Goal: Task Accomplishment & Management: Manage account settings

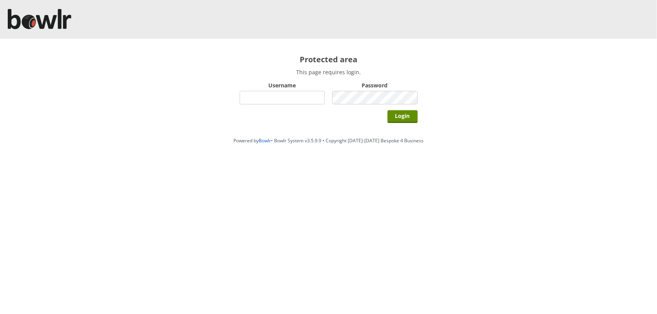
type input "hornseaindoorbowlsclub"
click at [388, 110] on input "Login" at bounding box center [403, 116] width 30 height 13
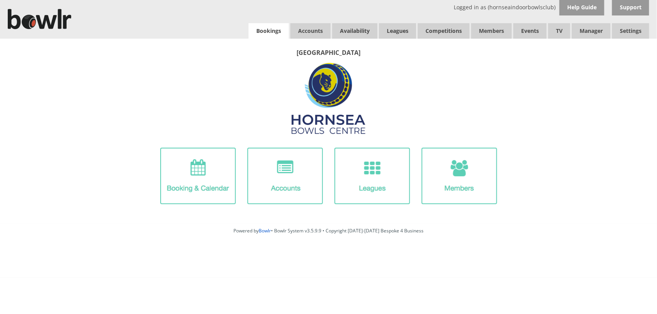
click at [274, 24] on link "Bookings" at bounding box center [269, 30] width 40 height 15
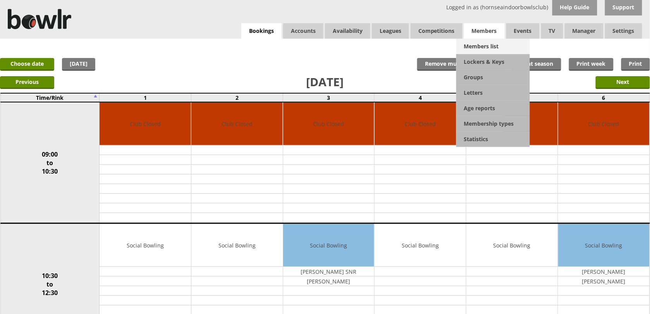
click at [485, 42] on link "Members list" at bounding box center [493, 46] width 74 height 15
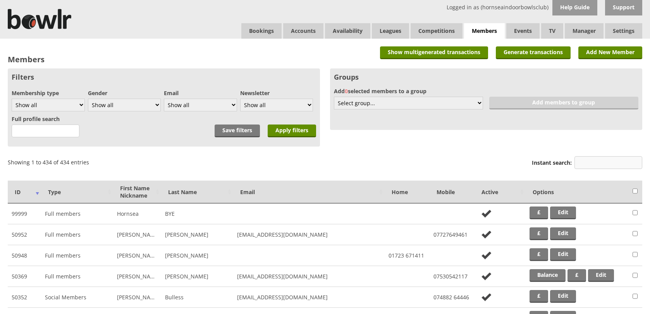
click at [593, 162] on input "Instant search:" at bounding box center [608, 162] width 68 height 13
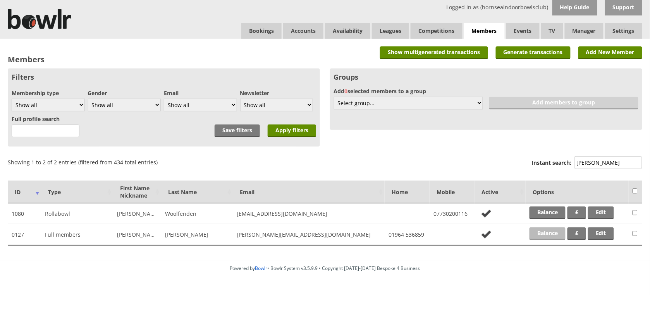
type input "gerry"
click at [557, 233] on link "Balance" at bounding box center [547, 234] width 36 height 13
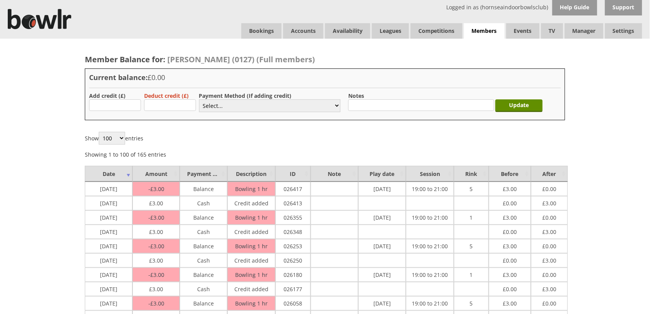
type input "3"
click at [212, 106] on select "Select... Cash Card Cheque Bank Transfer Other Member Card Gift Voucher Balance" at bounding box center [269, 106] width 141 height 13
select select "1"
click at [199, 100] on select "Select... Cash Card Cheque Bank Transfer Other Member Card Gift Voucher Balance" at bounding box center [269, 106] width 141 height 13
click at [502, 103] on input "Update" at bounding box center [518, 106] width 47 height 13
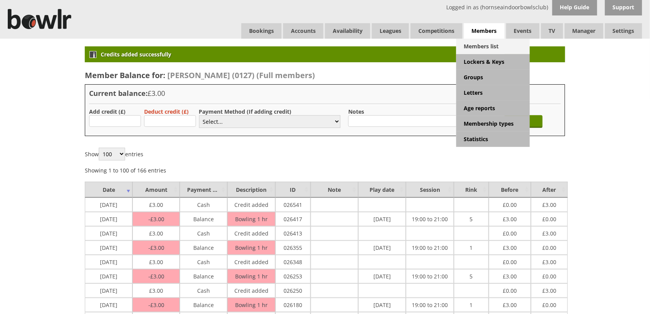
click at [489, 47] on link "Members list" at bounding box center [493, 46] width 74 height 15
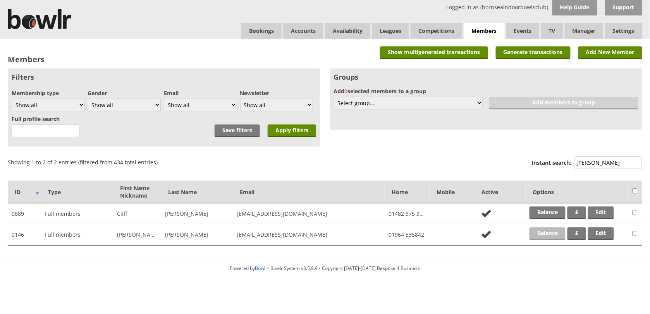
type input "[PERSON_NAME]"
click at [552, 228] on link "Balance" at bounding box center [547, 234] width 36 height 13
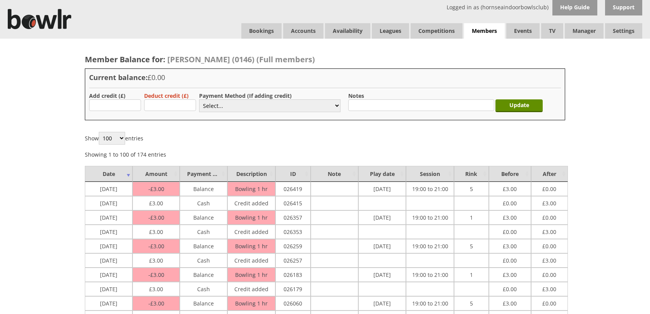
click at [120, 109] on input "text" at bounding box center [115, 106] width 52 height 12
type input "3"
click at [216, 99] on label "Payment Method (If adding credit)" at bounding box center [245, 95] width 93 height 7
click at [218, 103] on select "Select... Cash Card Cheque Bank Transfer Other Member Card Gift Voucher Balance" at bounding box center [269, 106] width 141 height 13
select select "1"
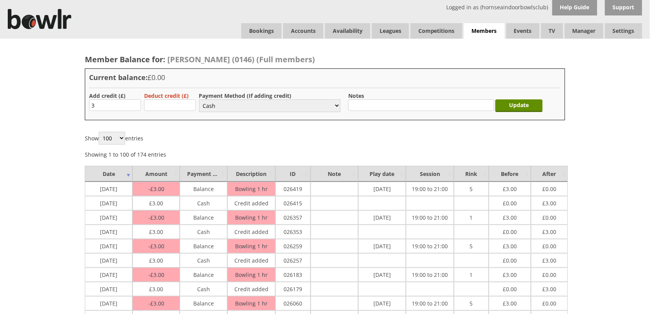
click at [199, 100] on select "Select... Cash Card Cheque Bank Transfer Other Member Card Gift Voucher Balance" at bounding box center [269, 106] width 141 height 13
click at [520, 105] on input "Update" at bounding box center [518, 106] width 47 height 13
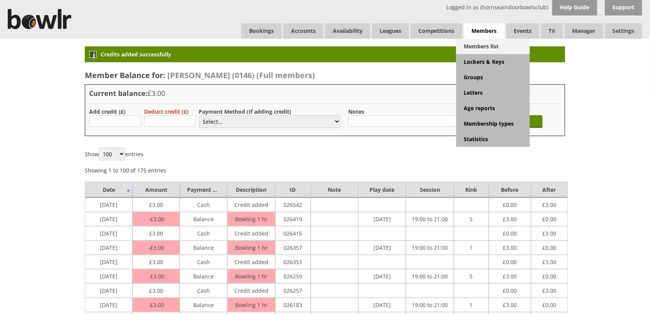
click at [492, 42] on link "Members list" at bounding box center [493, 46] width 74 height 15
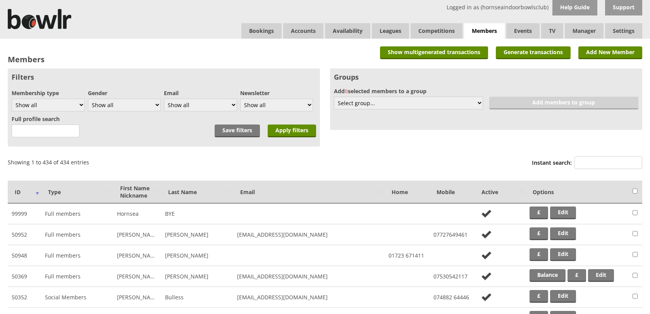
click at [595, 165] on input "Instant search:" at bounding box center [608, 162] width 68 height 13
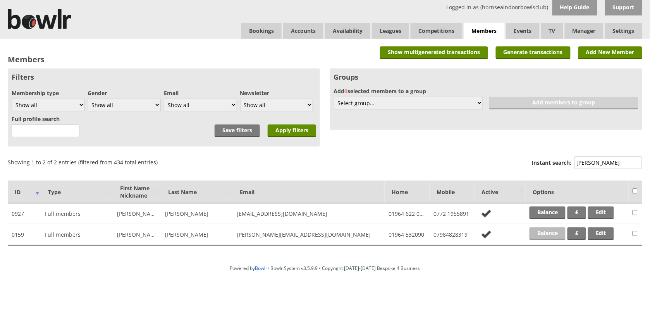
type input "sutt"
click at [554, 235] on link "Balance" at bounding box center [547, 234] width 36 height 13
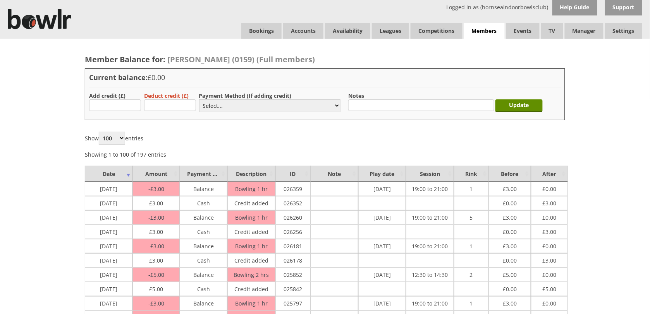
type input "3"
click at [212, 106] on select "Select... Cash Card Cheque Bank Transfer Other Member Card Gift Voucher Balance" at bounding box center [269, 106] width 141 height 13
select select "1"
click at [199, 100] on select "Select... Cash Card Cheque Bank Transfer Other Member Card Gift Voucher Balance" at bounding box center [269, 106] width 141 height 13
click at [519, 105] on input "Update" at bounding box center [518, 106] width 47 height 13
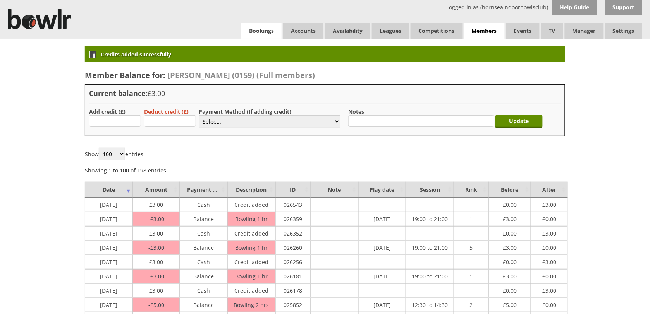
click at [266, 32] on link "Bookings" at bounding box center [261, 30] width 40 height 15
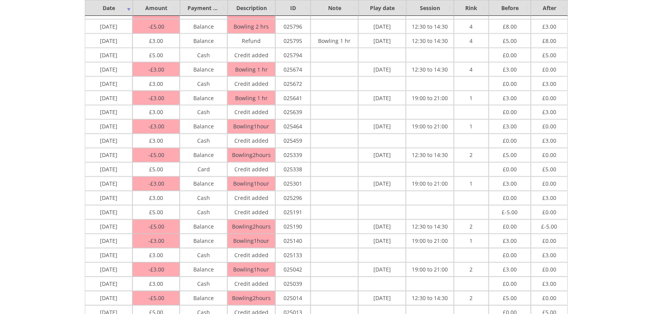
scroll to position [339, 0]
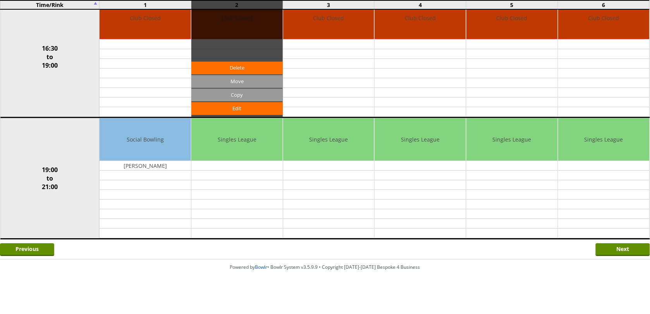
scroll to position [595, 0]
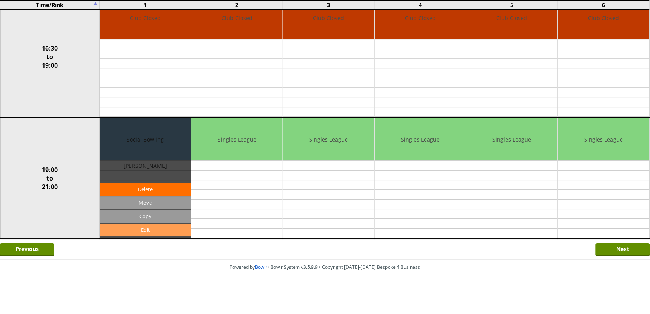
click at [159, 228] on link "Edit" at bounding box center [145, 230] width 91 height 13
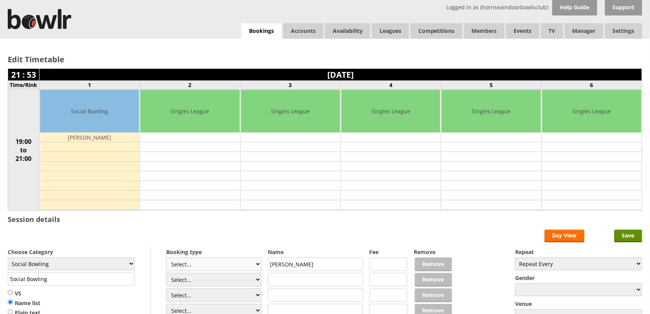
click at [175, 268] on select "Select... Club Competition (Member) Club Competition (Visitor) National (Member…" at bounding box center [213, 265] width 95 height 14
select select "1_54"
click at [166, 259] on select "Select... Club Competition (Member) Club Competition (Visitor) National (Member…" at bounding box center [213, 265] width 95 height 14
type input "3.0000"
click at [203, 283] on select "Select... Club Competition (Member) Club Competition (Visitor) National (Member…" at bounding box center [213, 280] width 95 height 14
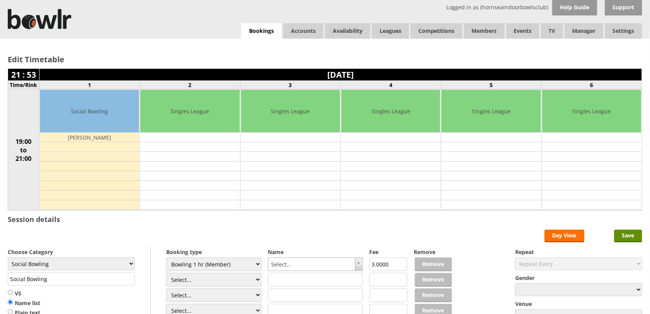
select select "1_54"
click at [166, 275] on select "Select... Club Competition (Member) Club Competition (Visitor) National (Member…" at bounding box center [213, 280] width 95 height 14
type input "3.0000"
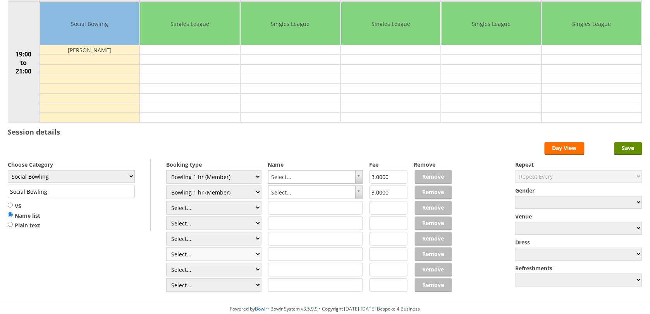
scroll to position [97, 0]
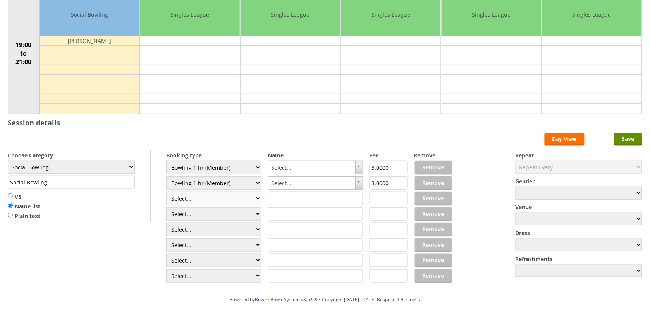
click at [224, 203] on select "Select... Club Competition (Member) Club Competition (Visitor) National (Member…" at bounding box center [213, 199] width 95 height 14
select select "1_54"
click at [166, 193] on select "Select... Club Competition (Member) Club Competition (Visitor) National (Member…" at bounding box center [213, 199] width 95 height 14
type input "3.0000"
click at [208, 209] on select "Select... Club Competition (Member) Club Competition (Visitor) National (Member…" at bounding box center [213, 215] width 95 height 14
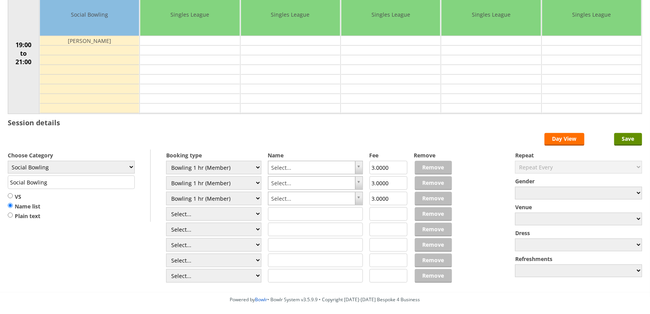
select select "1_54"
click at [166, 209] on select "Select... Club Competition (Member) Club Competition (Visitor) National (Member…" at bounding box center [213, 215] width 95 height 14
type input "3.0000"
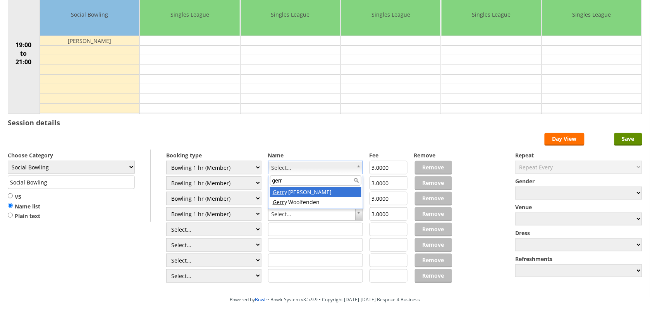
type input "gerr"
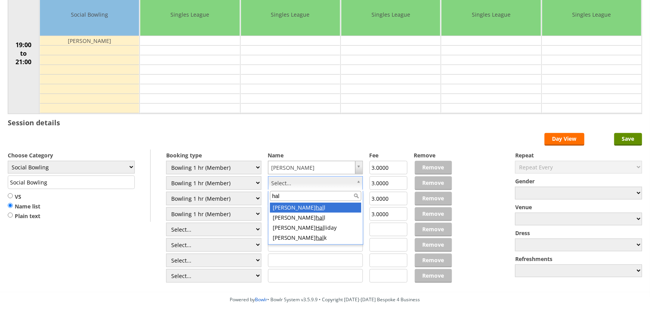
type input "hall"
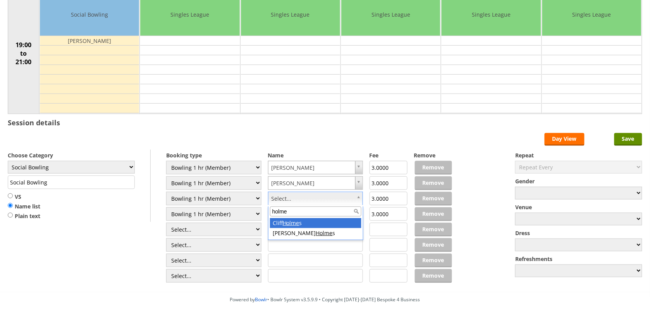
type input "holme"
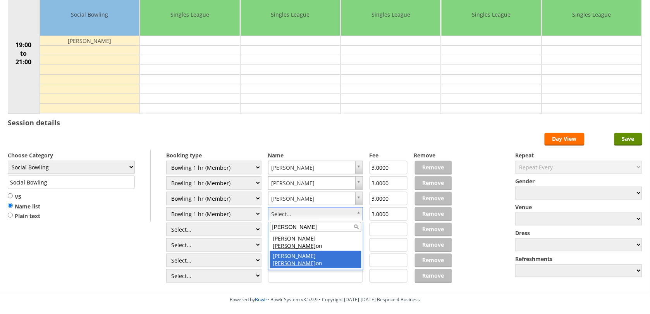
type input "sutt"
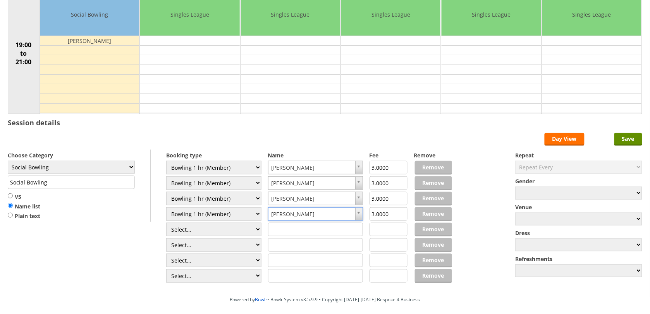
click at [640, 153] on label "Repeat" at bounding box center [578, 155] width 127 height 7
click at [638, 146] on input "Save" at bounding box center [628, 139] width 28 height 13
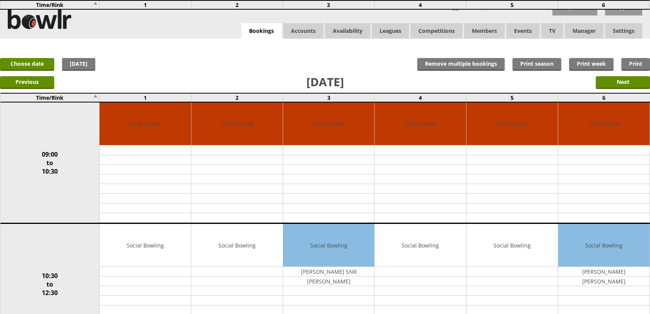
scroll to position [595, 0]
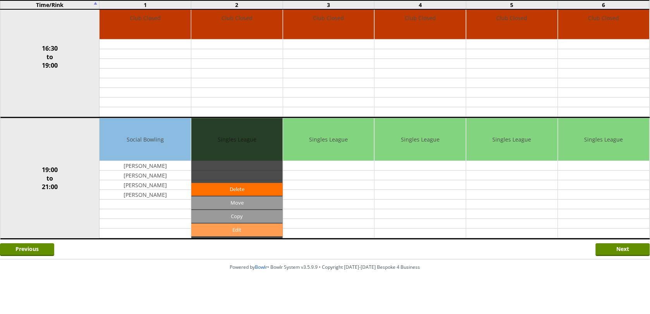
click at [249, 226] on link "Edit" at bounding box center [236, 230] width 91 height 13
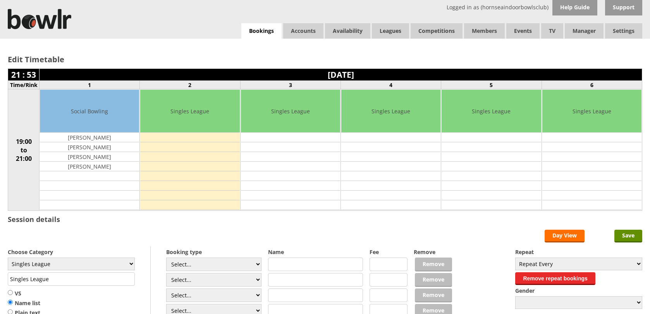
click at [214, 258] on select "Select... Club Competition (Member) Club Competition (Visitor) National (Member…" at bounding box center [213, 265] width 95 height 14
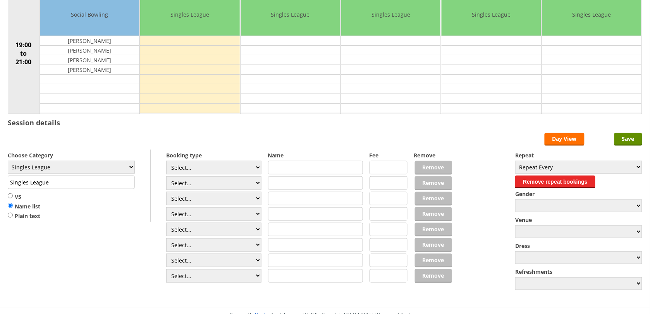
select select "1_54"
click at [166, 162] on select "Select... Club Competition (Member) Club Competition (Visitor) National (Member…" at bounding box center [213, 168] width 95 height 14
type input "3.0000"
click at [210, 183] on select "Select... Club Competition (Member) Club Competition (Visitor) National (Member…" at bounding box center [213, 184] width 95 height 14
select select "1_54"
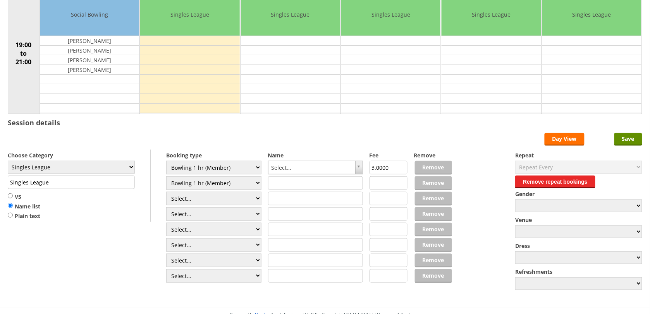
click at [166, 178] on select "Select... Club Competition (Member) Club Competition (Visitor) National (Member…" at bounding box center [213, 184] width 95 height 14
type input "3.0000"
click at [216, 199] on select "Select... Club Competition (Member) Club Competition (Visitor) National (Member…" at bounding box center [213, 199] width 95 height 14
select select "1_54"
click at [166, 193] on select "Select... Club Competition (Member) Club Competition (Visitor) National (Member…" at bounding box center [213, 199] width 95 height 14
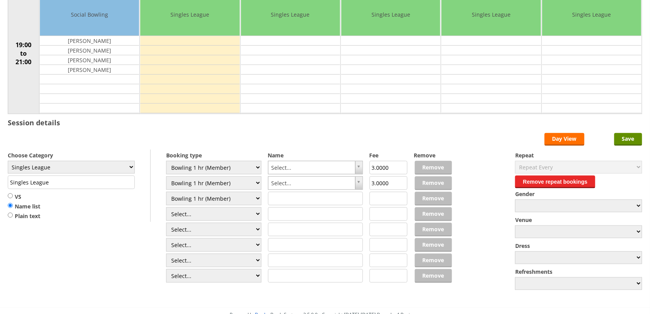
type input "3.0000"
click at [211, 210] on select "Select... Club Competition (Member) Club Competition (Visitor) National (Member…" at bounding box center [213, 215] width 95 height 14
select select "1_54"
click at [166, 209] on select "Select... Club Competition (Member) Club Competition (Visitor) National (Member…" at bounding box center [213, 215] width 95 height 14
type input "3.0000"
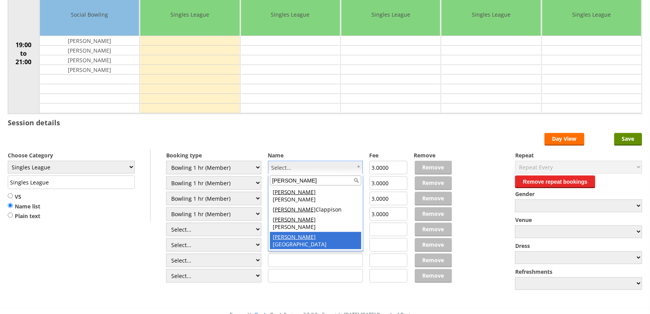
type input "tony"
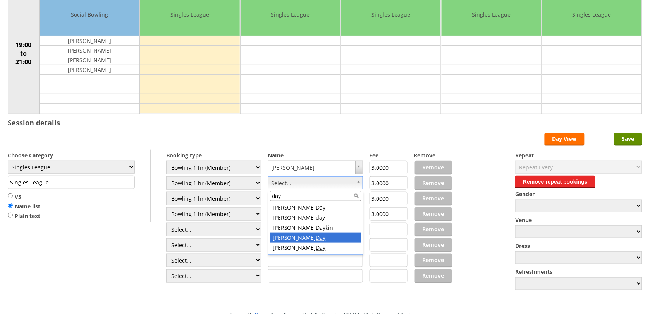
type input "day"
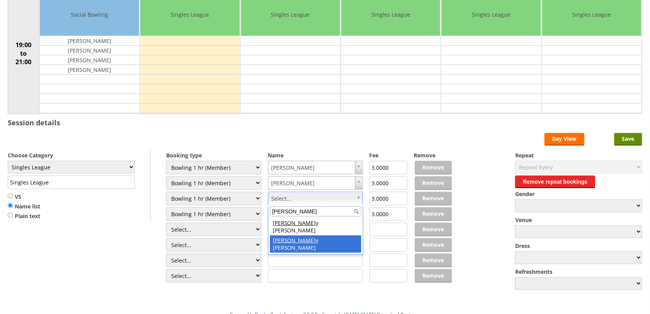
type input "garr"
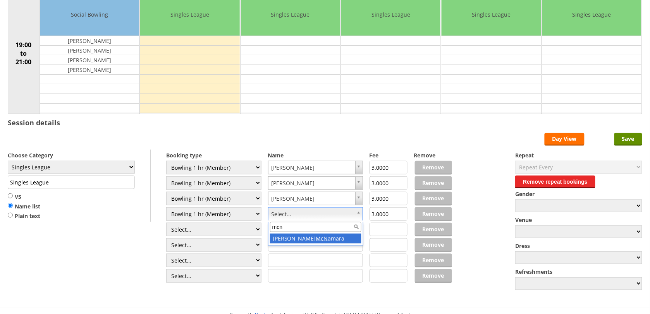
type input "mcn"
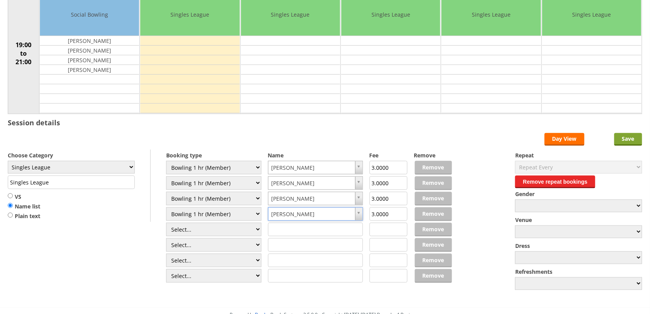
click at [622, 143] on input "Save" at bounding box center [628, 139] width 28 height 13
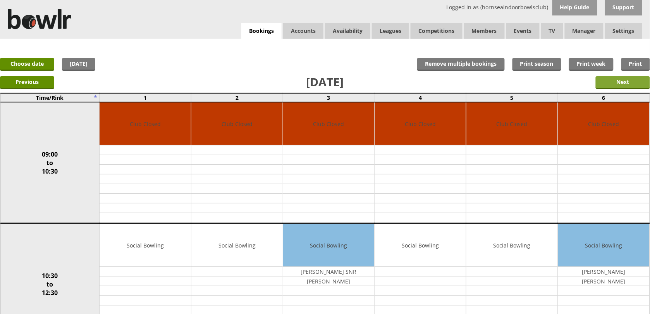
click at [630, 86] on input "Next" at bounding box center [623, 82] width 54 height 13
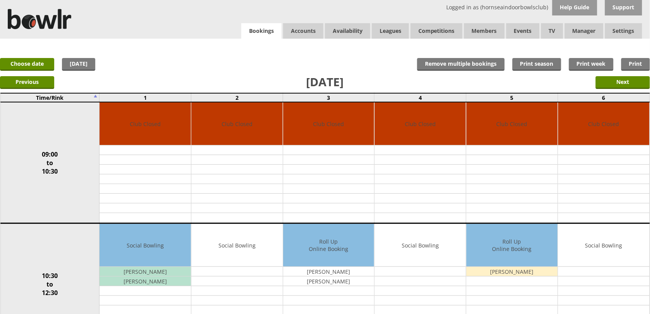
click at [256, 26] on link "Bookings" at bounding box center [261, 31] width 40 height 16
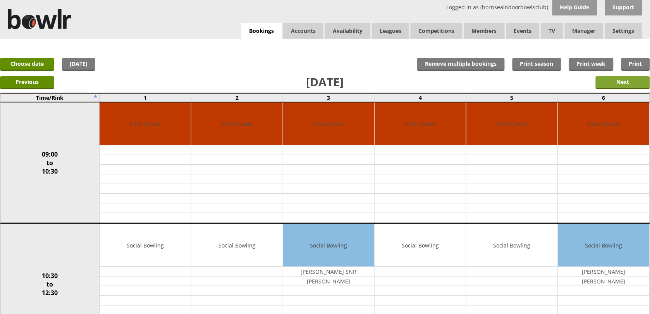
click at [629, 81] on input "Next" at bounding box center [623, 82] width 54 height 13
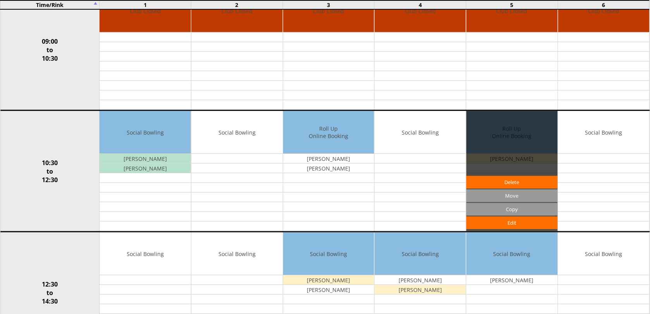
scroll to position [97, 0]
